Goal: Task Accomplishment & Management: Use online tool/utility

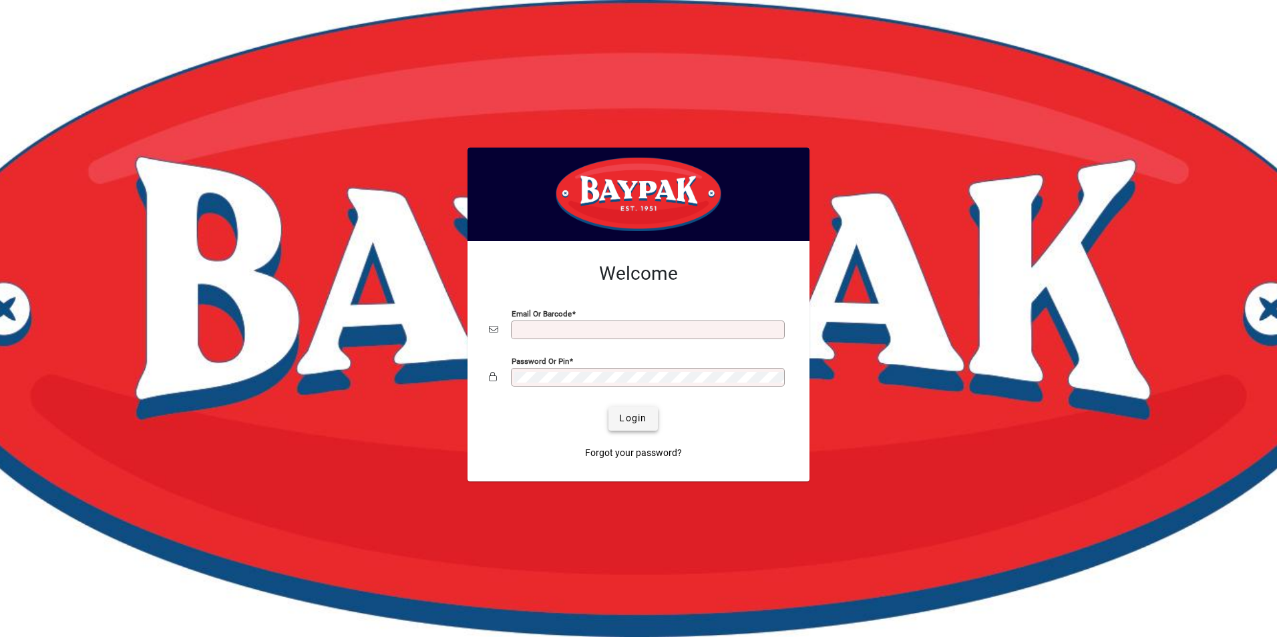
type input "**********"
click at [630, 420] on span "Login" at bounding box center [632, 419] width 27 height 14
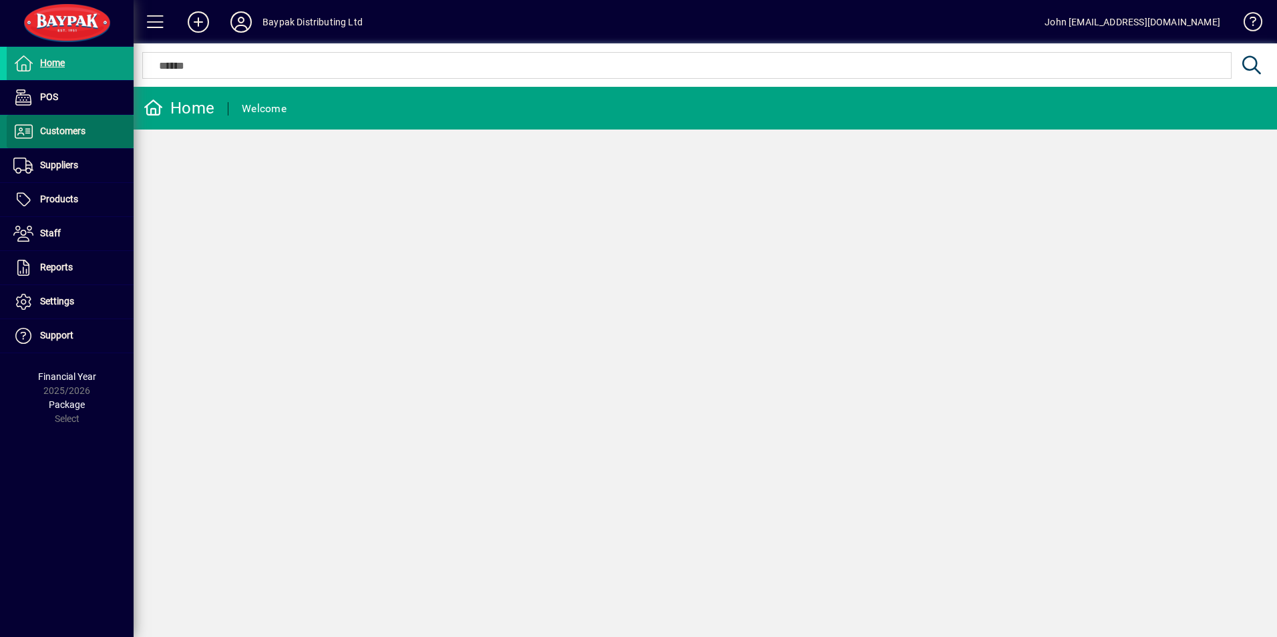
click at [59, 128] on span "Customers" at bounding box center [62, 131] width 45 height 11
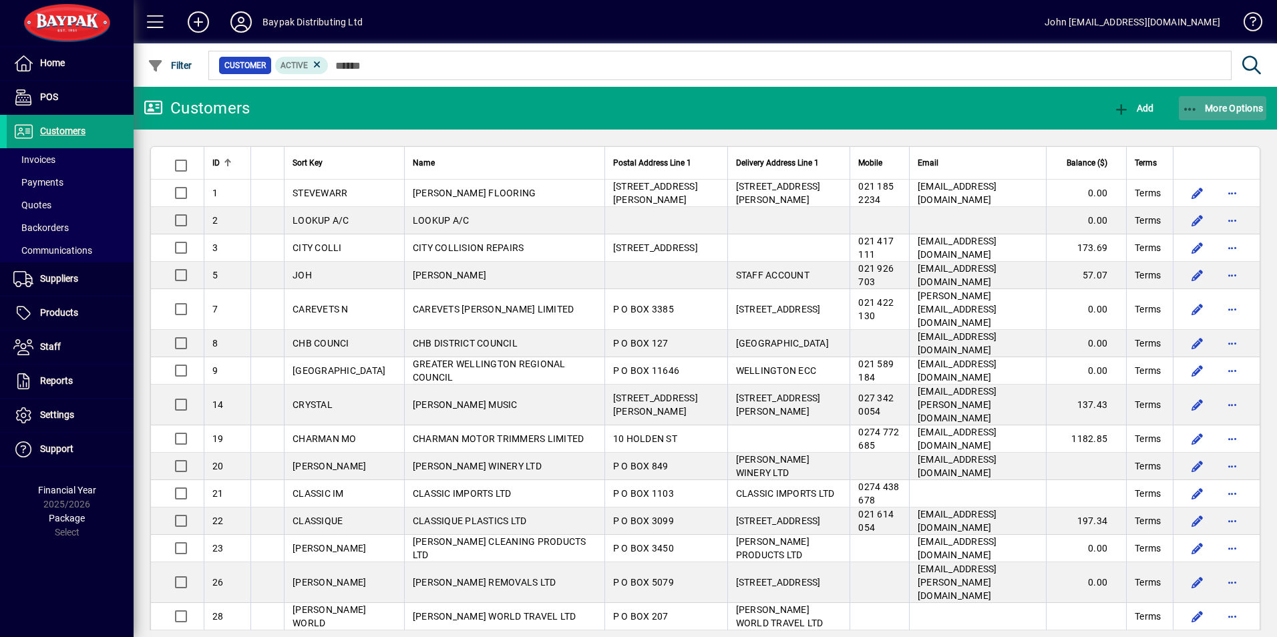
click at [1188, 106] on icon "button" at bounding box center [1190, 109] width 17 height 13
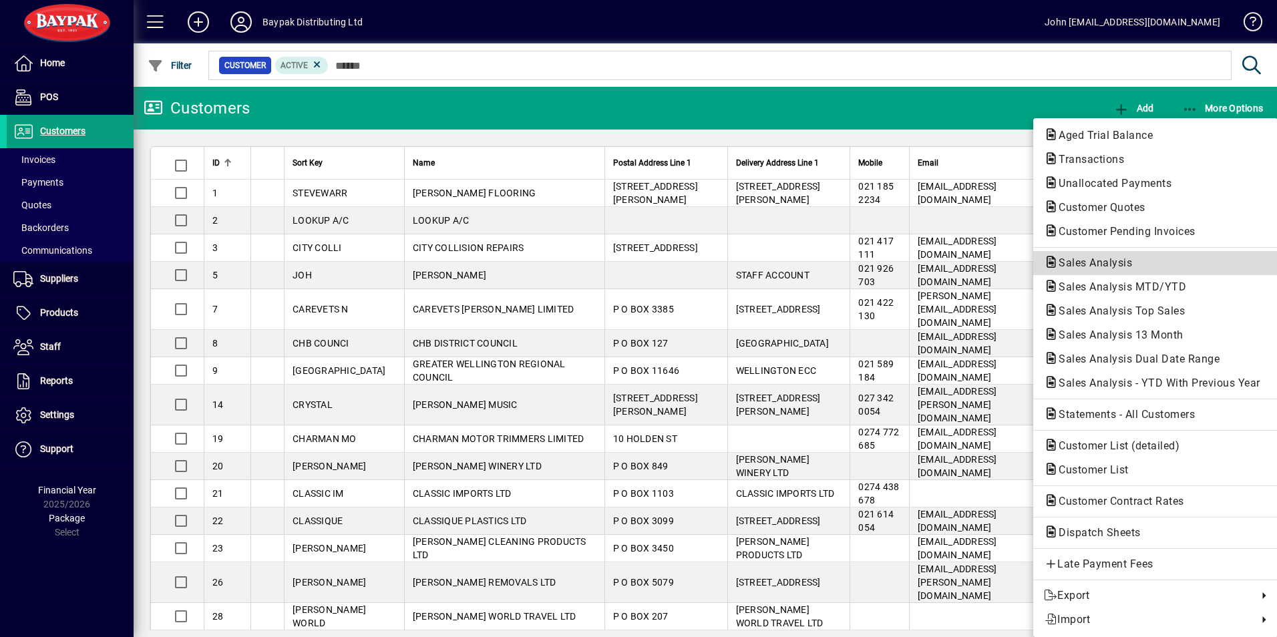
click at [1107, 262] on span "Sales Analysis" at bounding box center [1091, 263] width 95 height 13
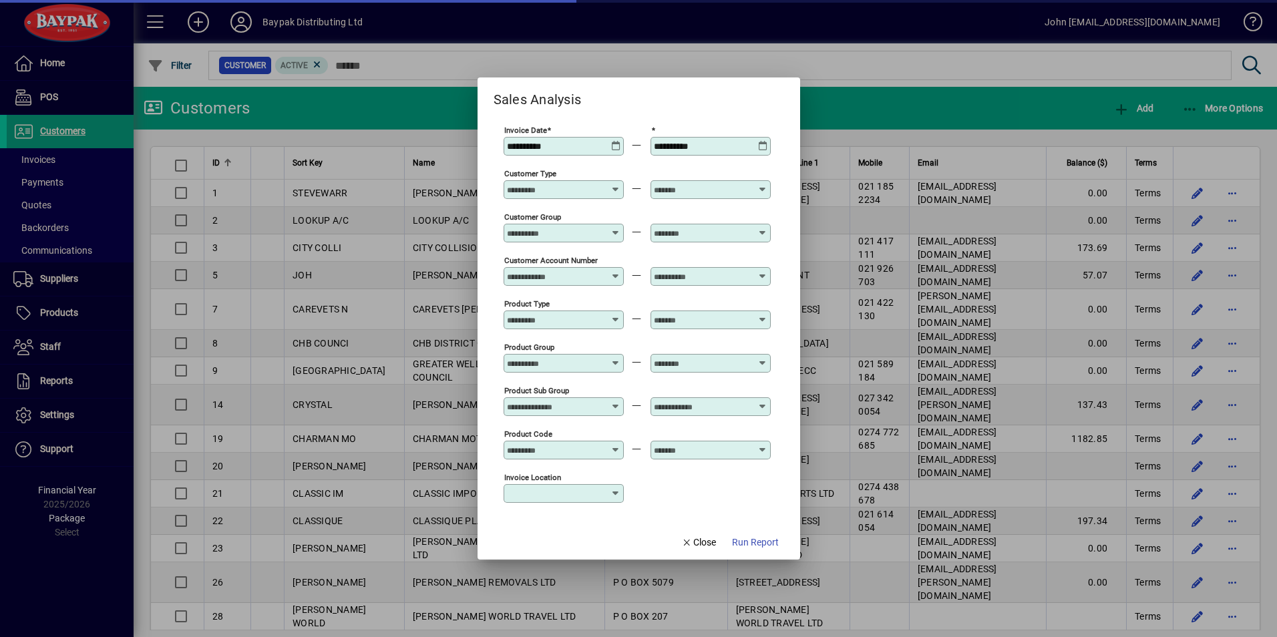
type input "**********"
click at [755, 544] on span "Run Report" at bounding box center [755, 543] width 47 height 14
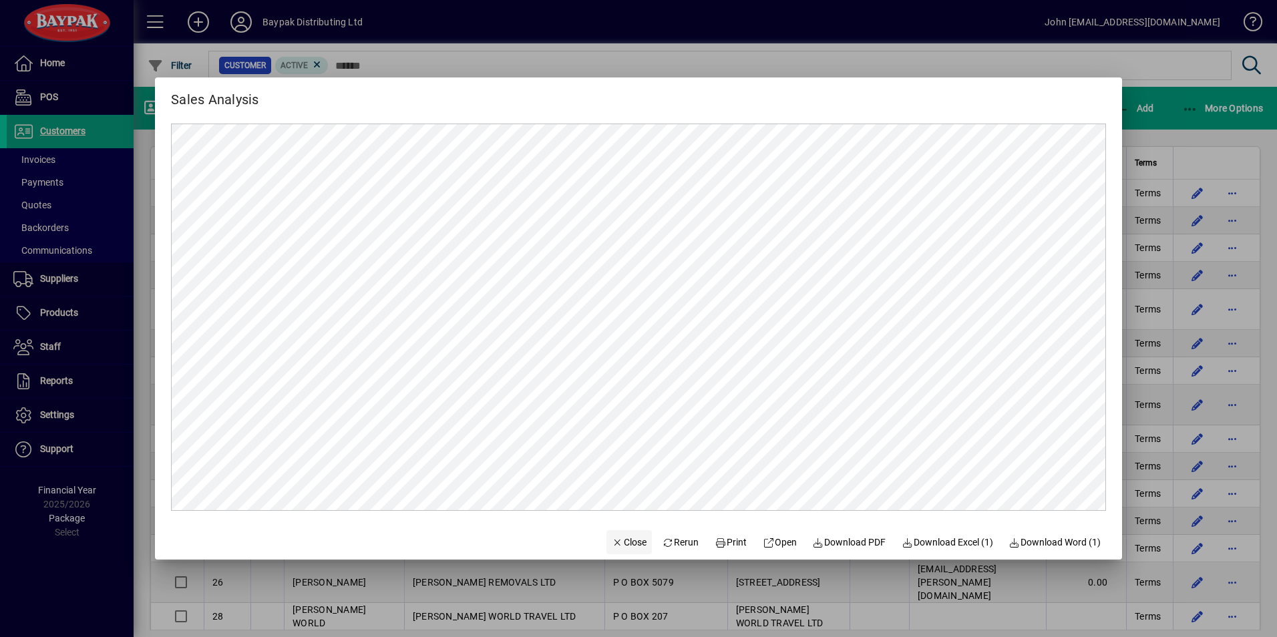
click at [612, 543] on span "Close" at bounding box center [629, 543] width 35 height 14
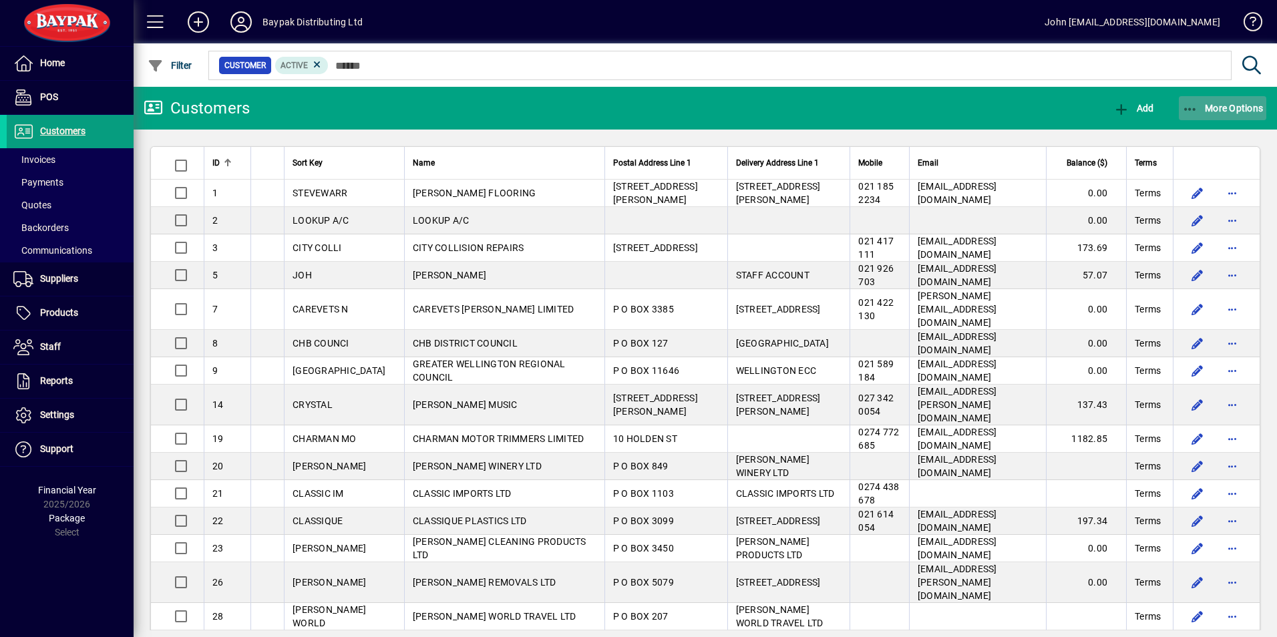
click at [1185, 106] on icon "button" at bounding box center [1190, 109] width 17 height 13
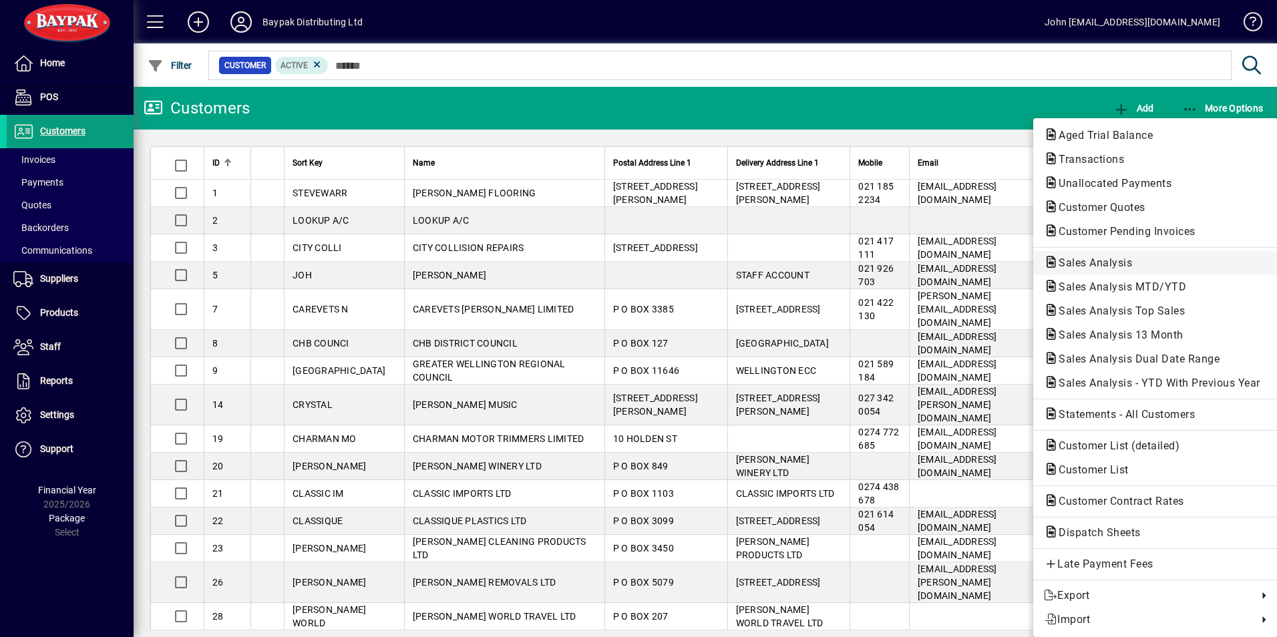
click at [1098, 262] on span "Sales Analysis" at bounding box center [1091, 263] width 95 height 13
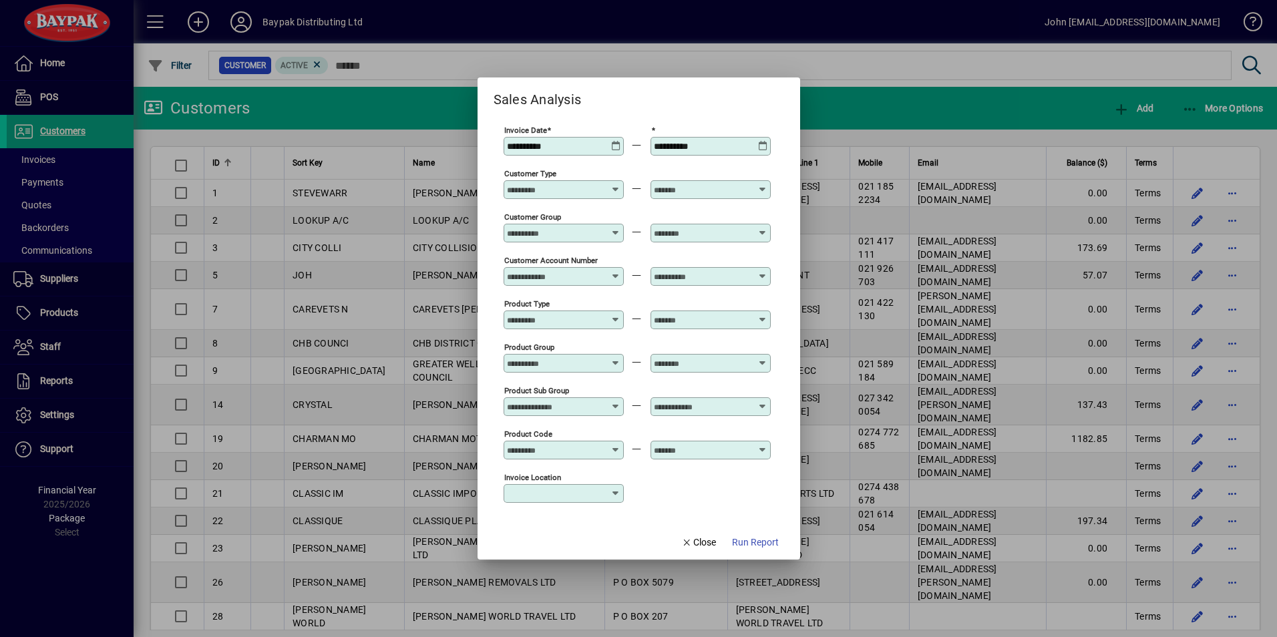
type input "**********"
click at [617, 141] on icon at bounding box center [616, 141] width 10 height 0
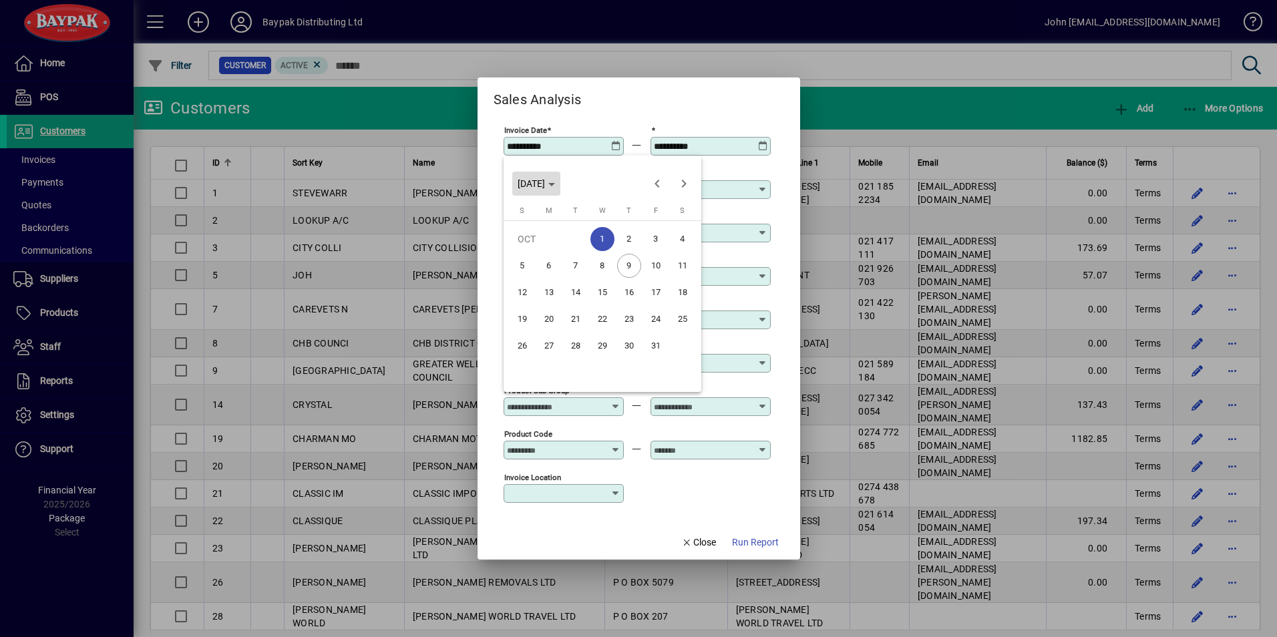
click at [545, 185] on span "[DATE]" at bounding box center [531, 183] width 27 height 11
click at [529, 283] on span "2024" at bounding box center [532, 279] width 42 height 24
click at [571, 298] on span "OCT" at bounding box center [579, 305] width 42 height 24
click at [571, 265] on span "1" at bounding box center [576, 266] width 24 height 24
type input "**********"
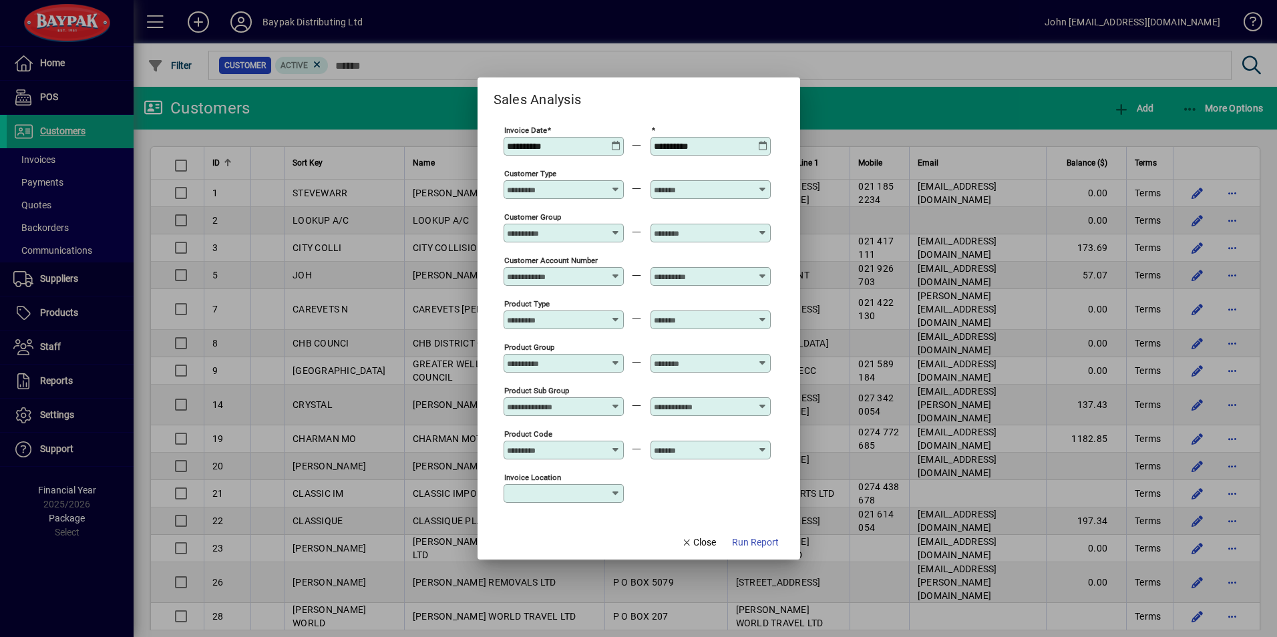
click at [762, 141] on icon at bounding box center [763, 141] width 10 height 0
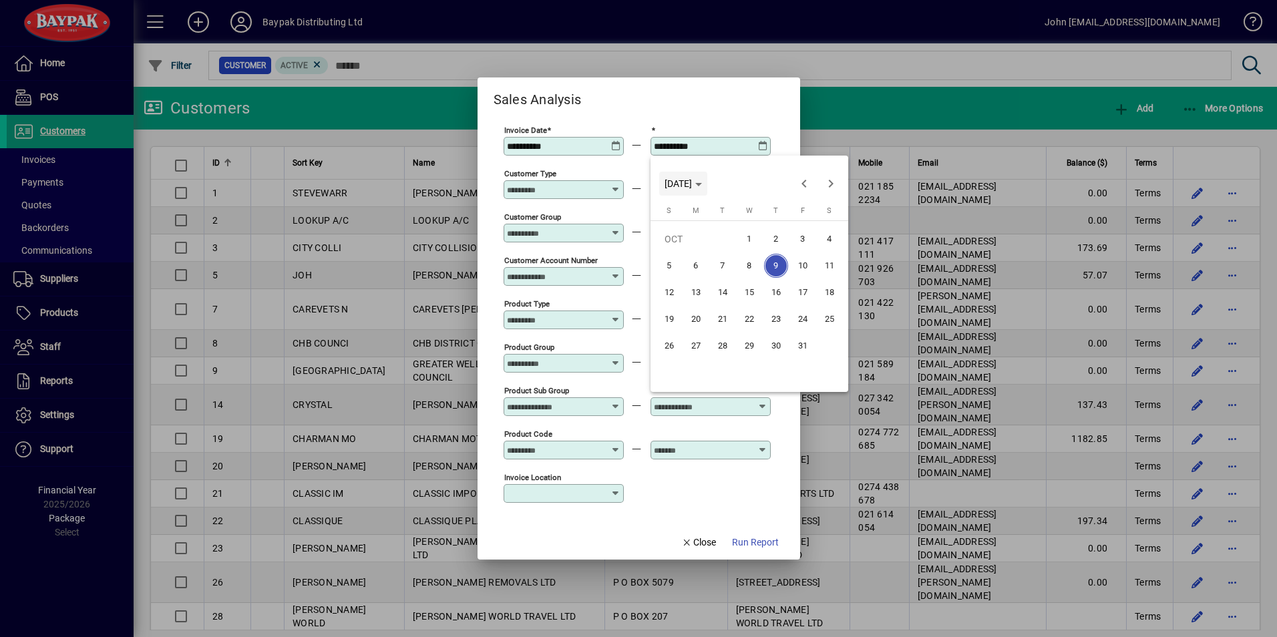
click at [692, 184] on span "[DATE]" at bounding box center [678, 183] width 27 height 11
click at [681, 273] on span "2024" at bounding box center [679, 279] width 42 height 24
click at [727, 307] on span "OCT" at bounding box center [726, 305] width 42 height 24
click at [752, 291] on span "9" at bounding box center [750, 293] width 24 height 24
type input "**********"
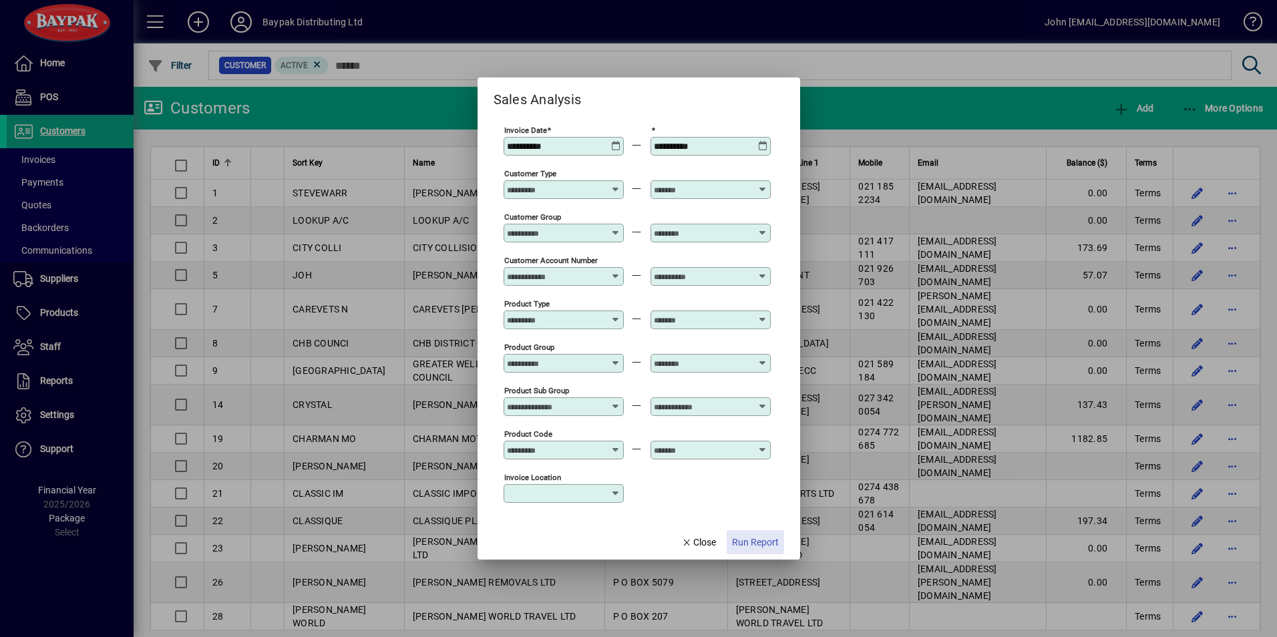
click at [752, 537] on span "Run Report" at bounding box center [755, 543] width 47 height 14
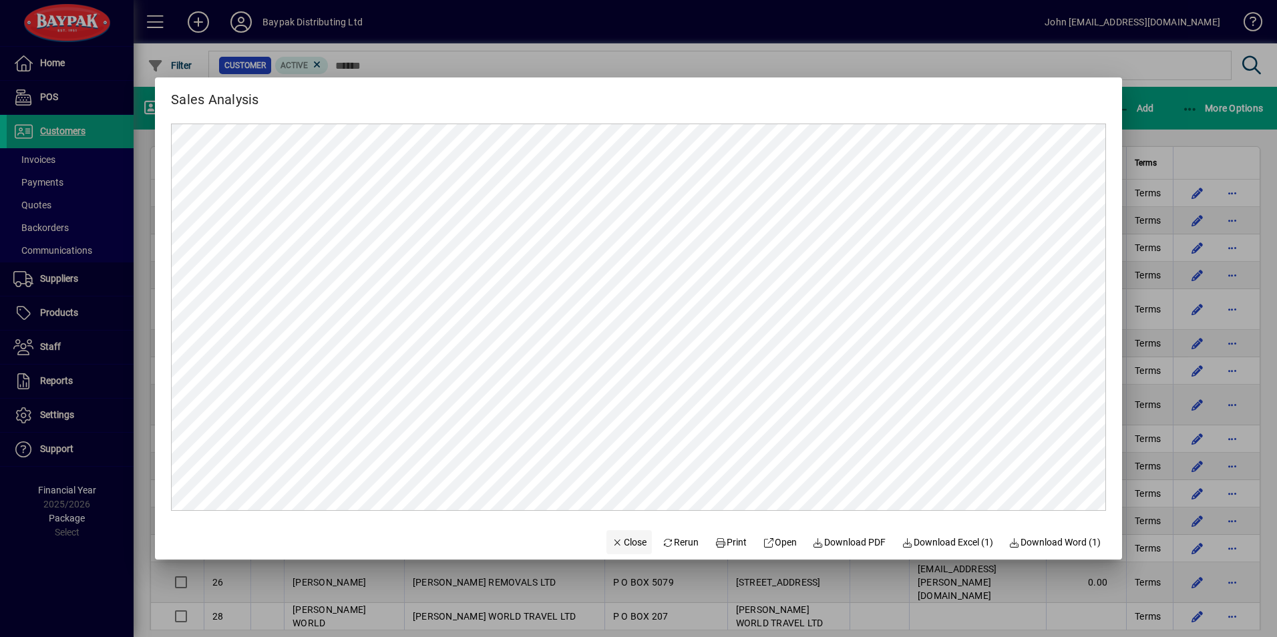
click at [615, 544] on span "Close" at bounding box center [629, 543] width 35 height 14
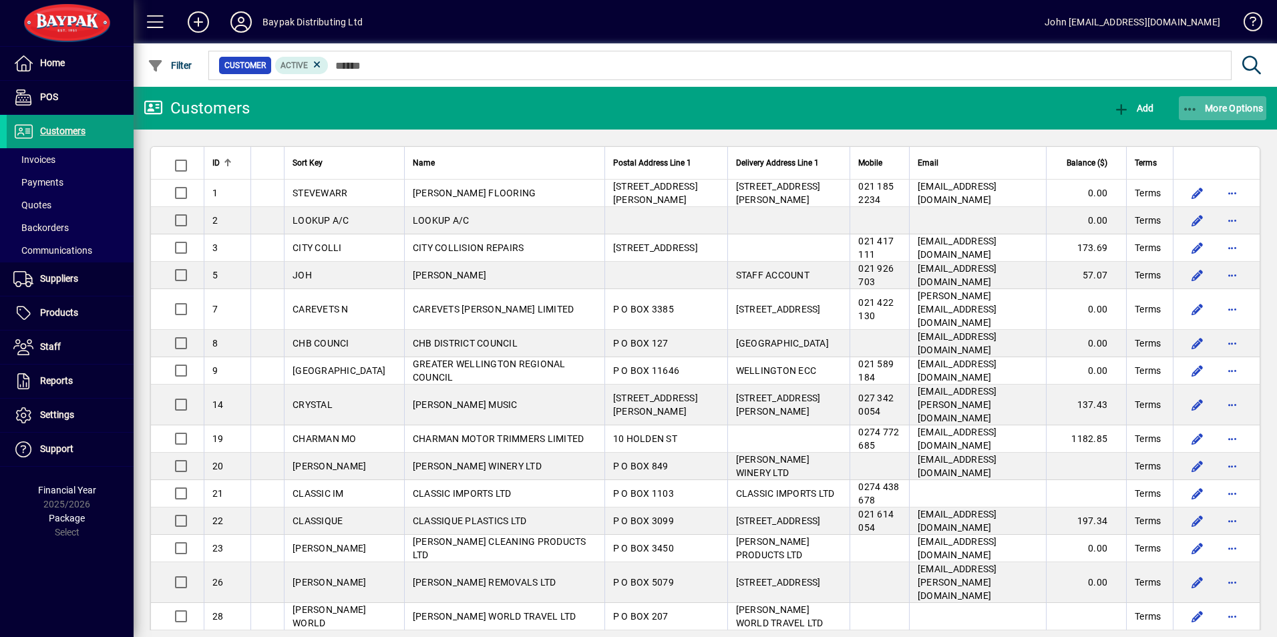
click at [1192, 106] on icon "button" at bounding box center [1190, 109] width 17 height 13
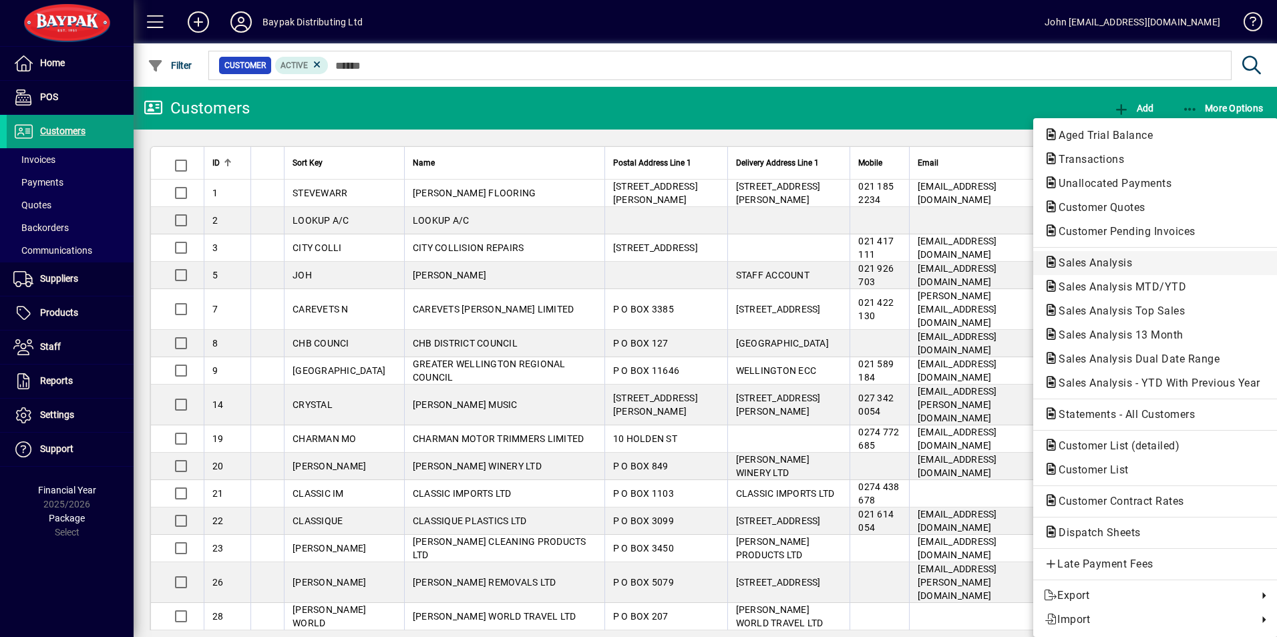
click at [1078, 266] on span "Sales Analysis" at bounding box center [1091, 263] width 95 height 13
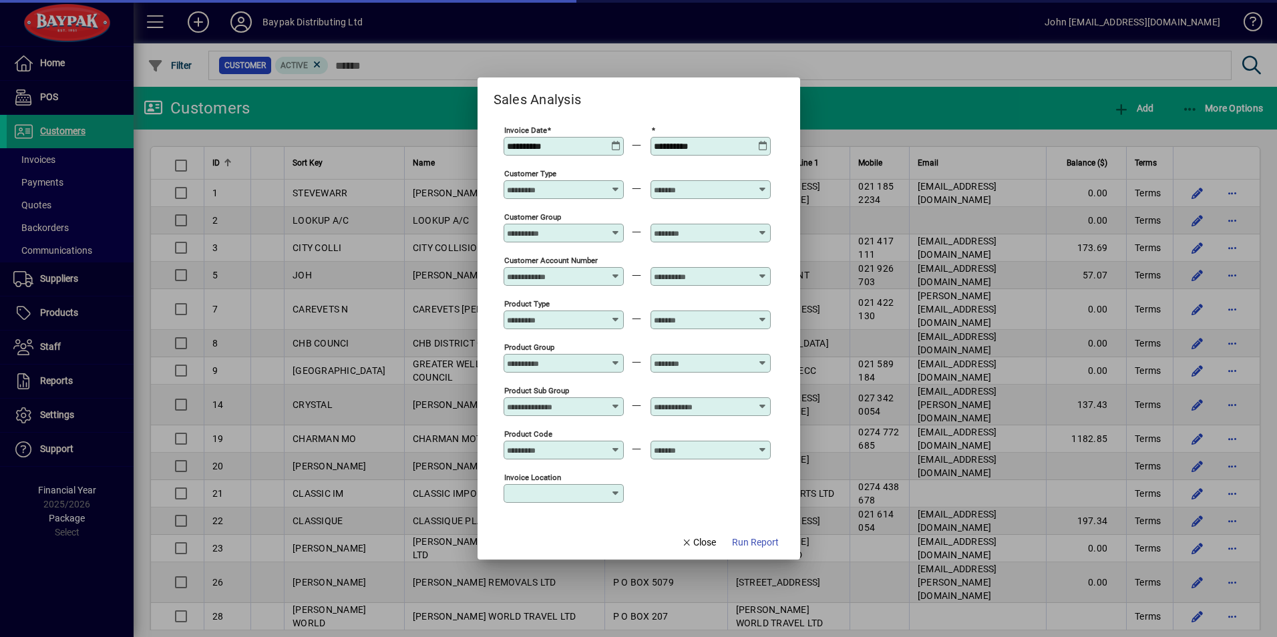
click at [613, 141] on icon at bounding box center [616, 141] width 10 height 0
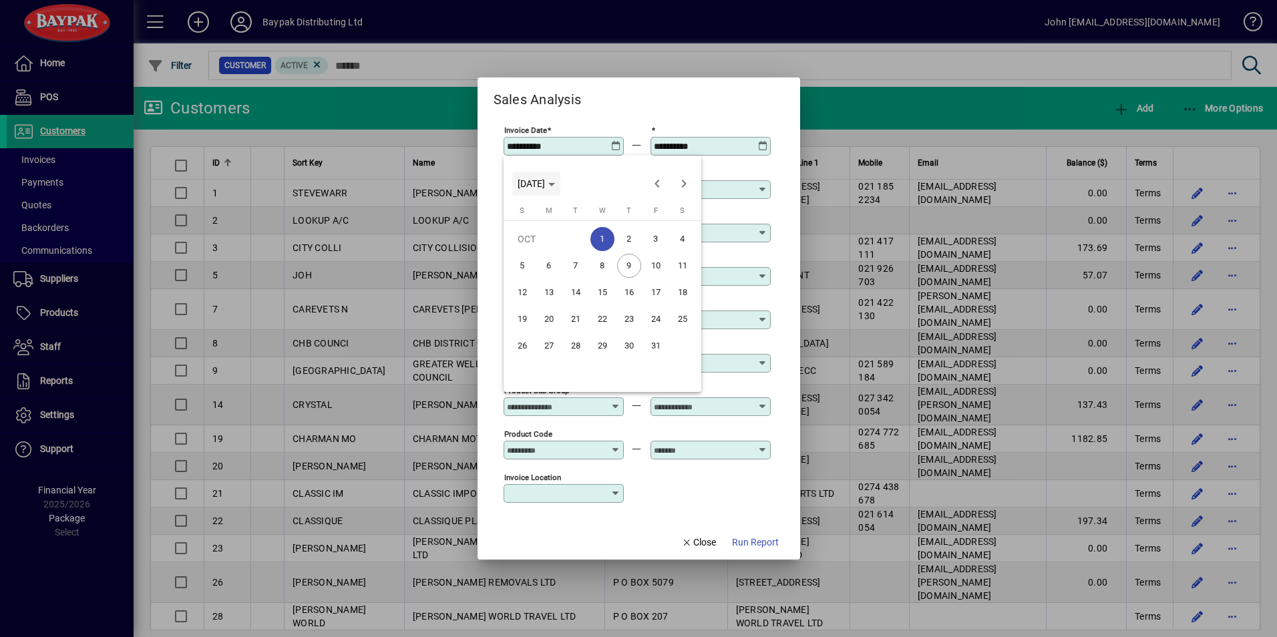
click at [555, 181] on span "[DATE]" at bounding box center [536, 183] width 37 height 11
click at [532, 277] on span "2024" at bounding box center [532, 279] width 42 height 24
click at [580, 301] on span "OCT" at bounding box center [579, 305] width 42 height 24
click at [578, 262] on span "1" at bounding box center [576, 266] width 24 height 24
type input "**********"
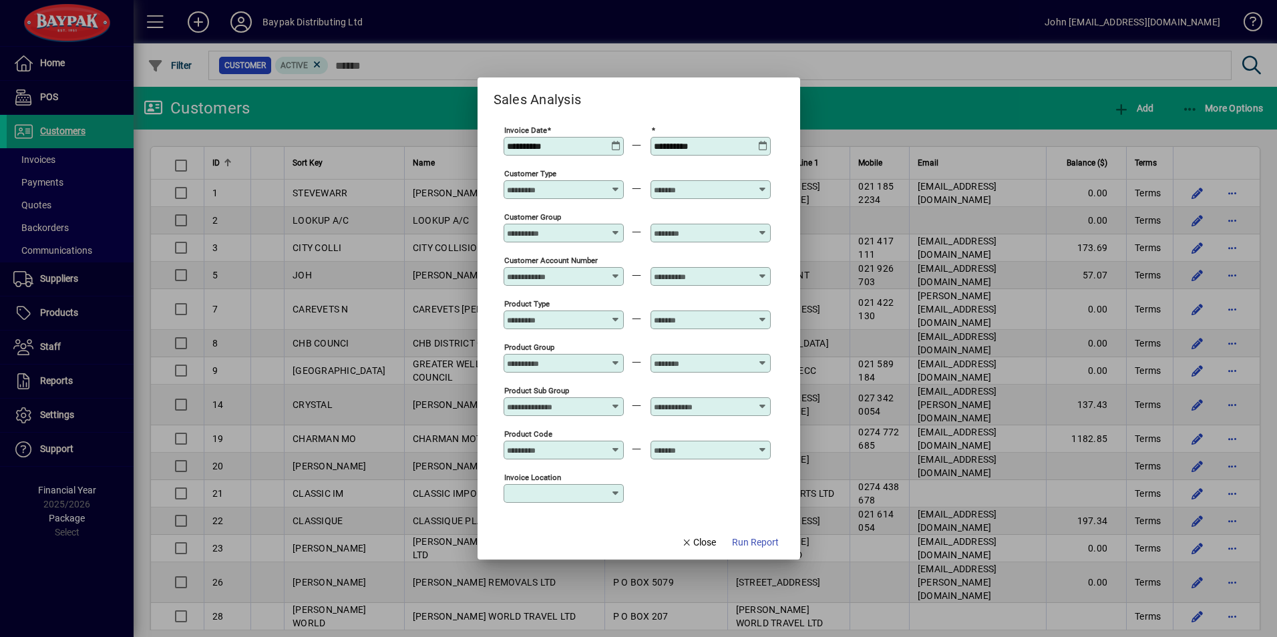
click at [767, 141] on icon at bounding box center [763, 141] width 10 height 0
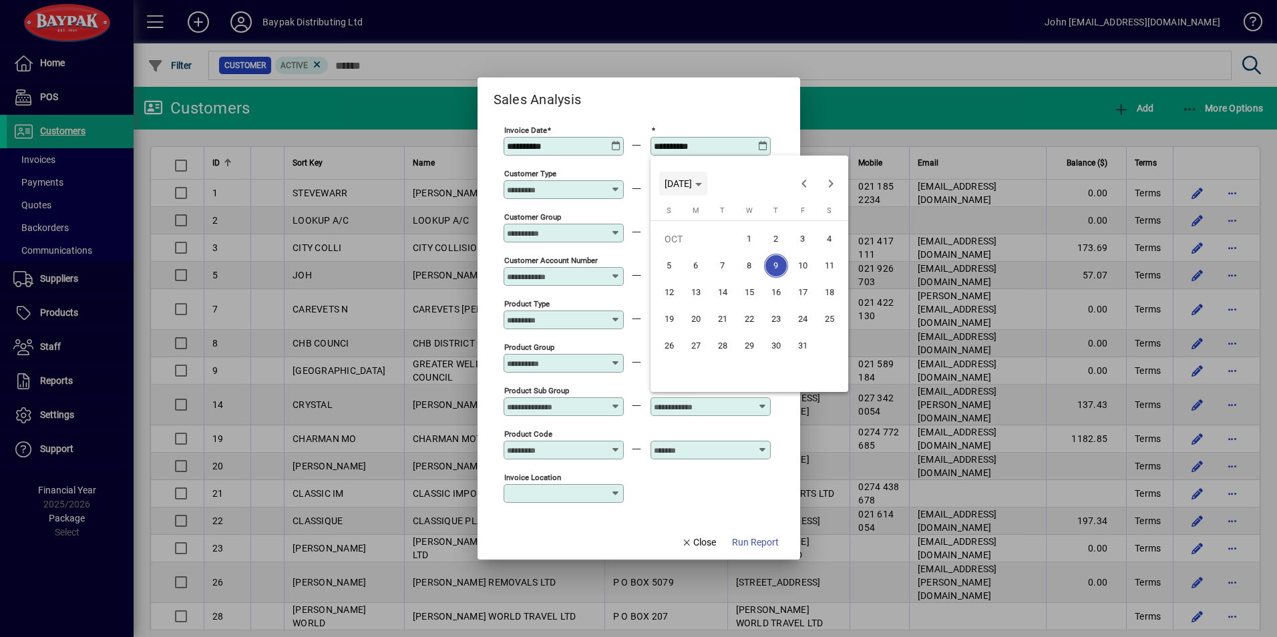
click at [692, 180] on span "[DATE]" at bounding box center [678, 183] width 27 height 11
click at [667, 276] on span "2024" at bounding box center [679, 279] width 42 height 24
click at [725, 299] on span "OCT" at bounding box center [726, 305] width 42 height 24
click at [719, 289] on span "8" at bounding box center [723, 293] width 24 height 24
type input "**********"
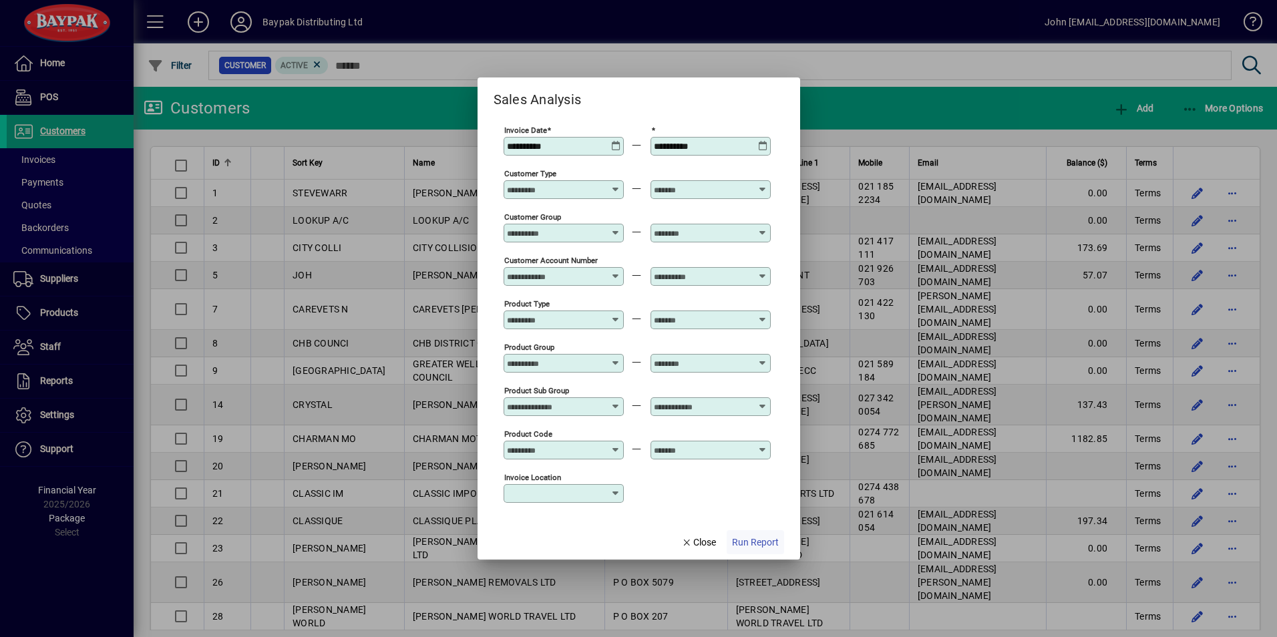
click at [755, 540] on span "Run Report" at bounding box center [755, 543] width 47 height 14
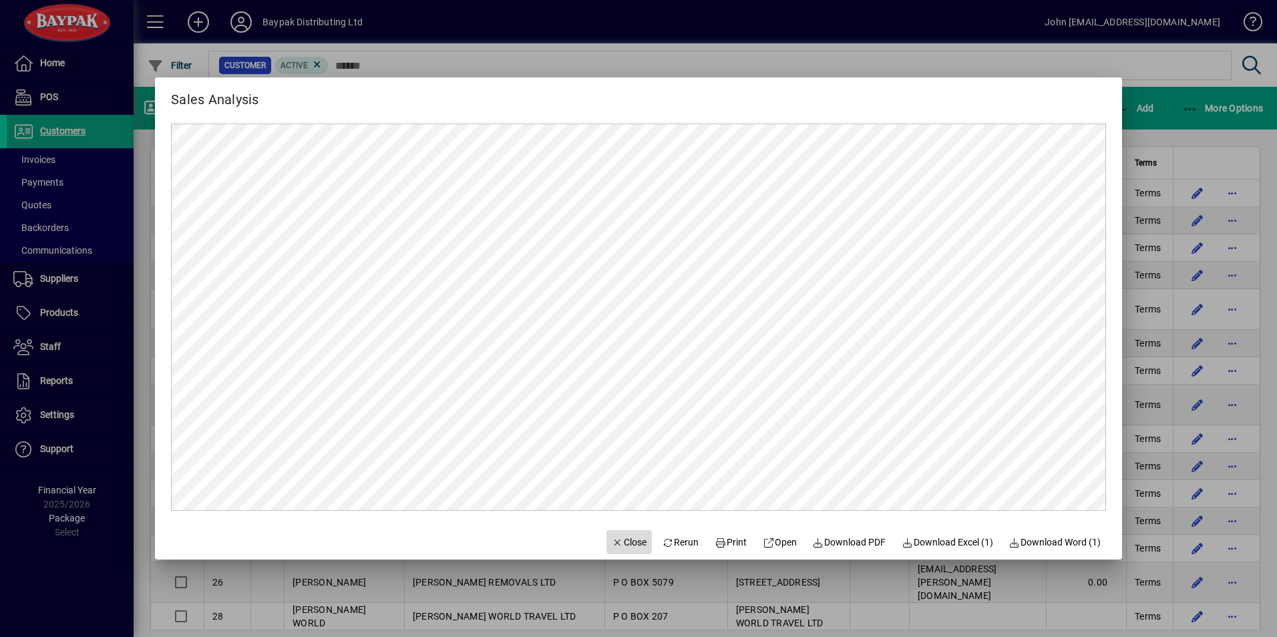
click at [625, 538] on span "Close" at bounding box center [629, 543] width 35 height 14
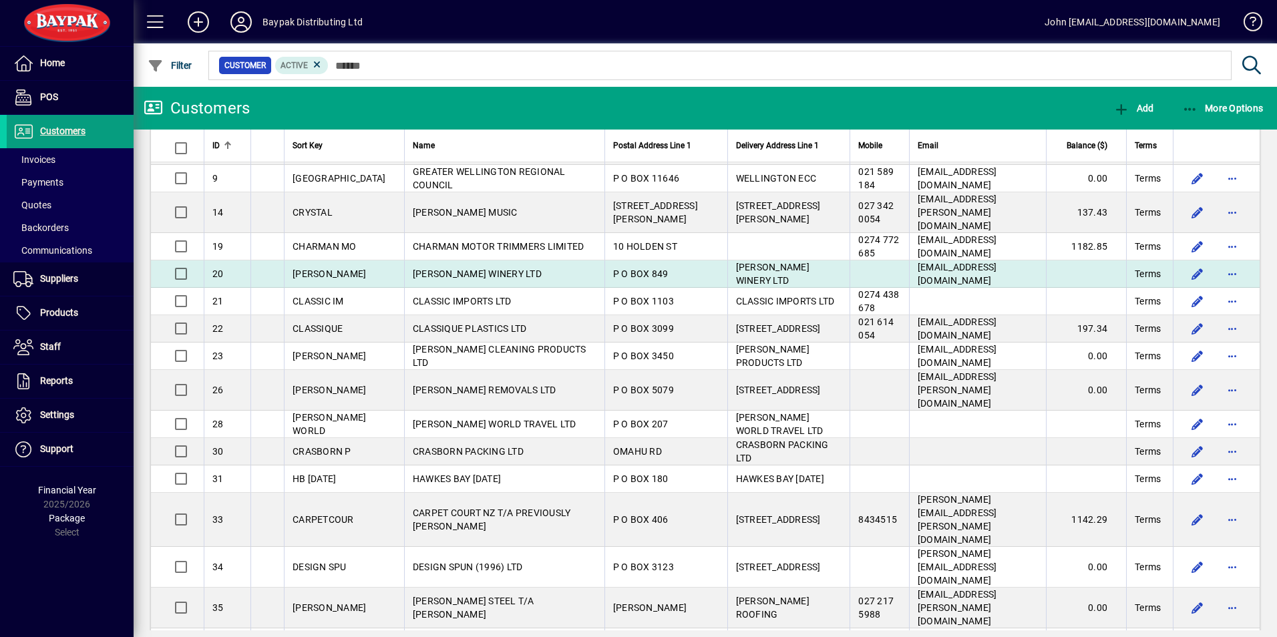
scroll to position [200, 0]
